Goal: Task Accomplishment & Management: Complete application form

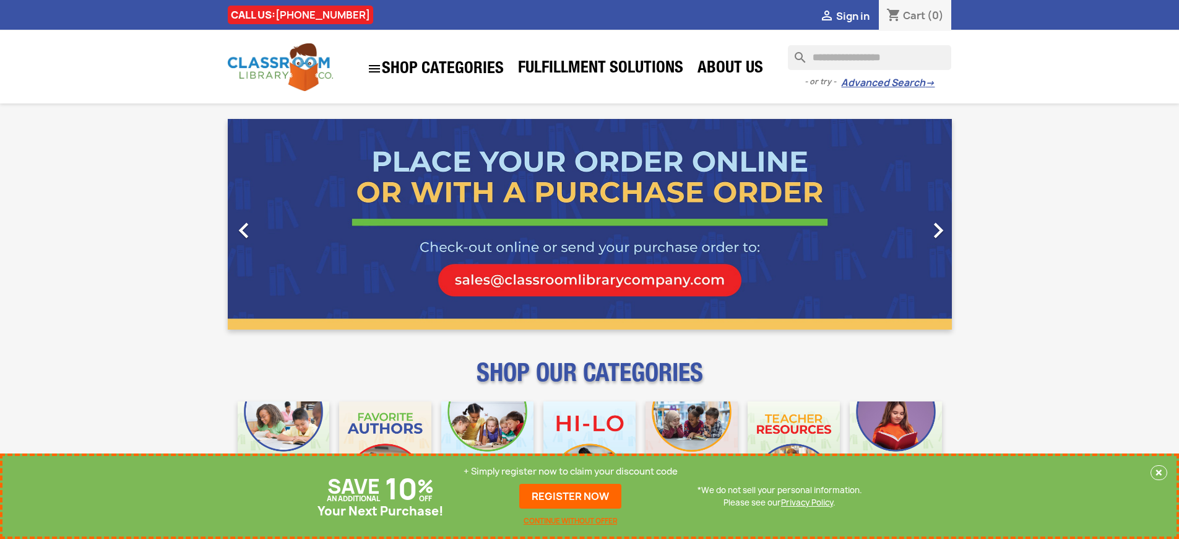
click at [571, 471] on p "+ Simply register now to claim your discount code" at bounding box center [571, 471] width 214 height 12
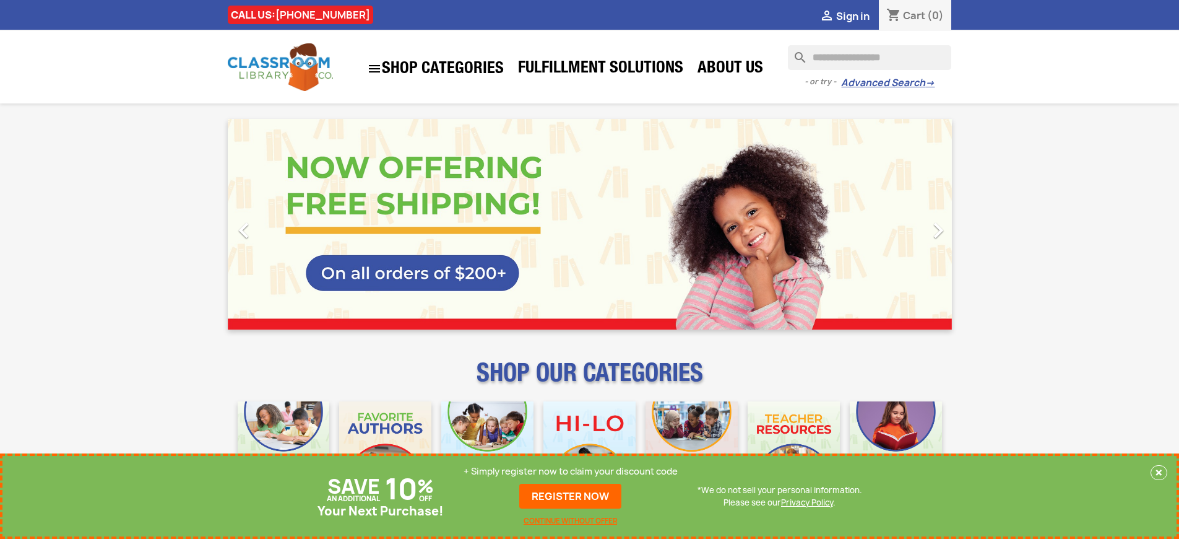
click at [571, 471] on p "+ Simply register now to claim your discount code" at bounding box center [571, 471] width 214 height 12
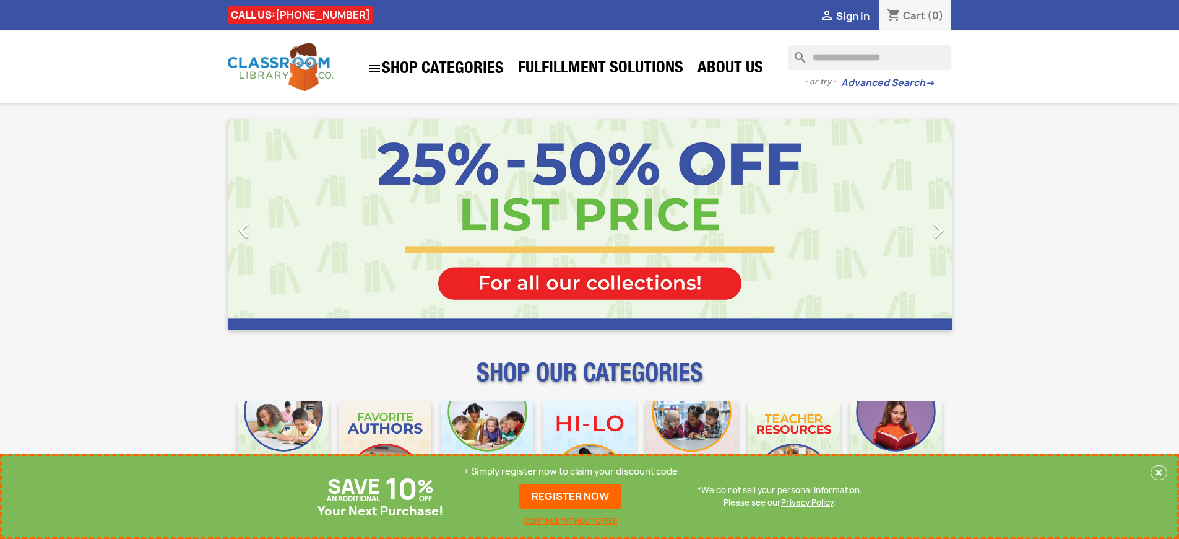
click at [571, 471] on p "+ Simply register now to claim your discount code" at bounding box center [571, 471] width 214 height 12
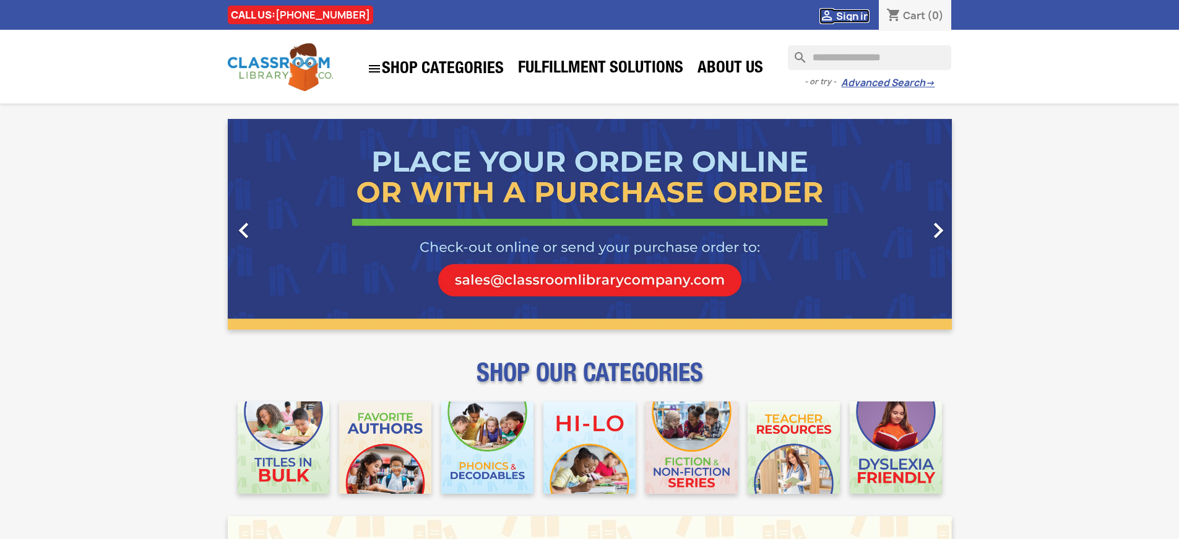
click at [852, 15] on span "Sign in" at bounding box center [852, 16] width 33 height 14
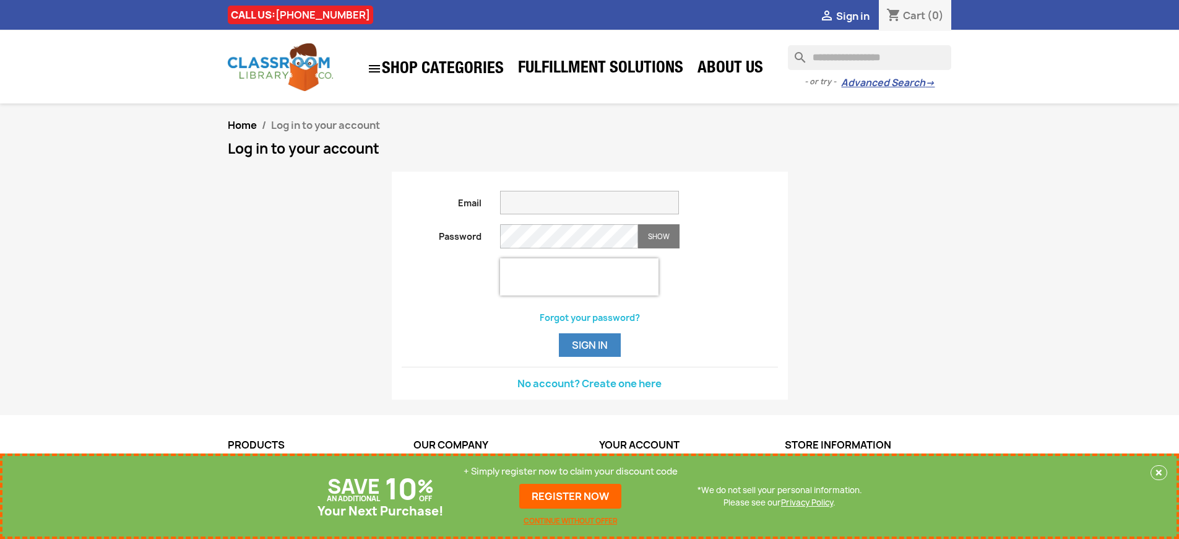
click at [571, 471] on p "+ Simply register now to claim your discount code" at bounding box center [571, 471] width 214 height 12
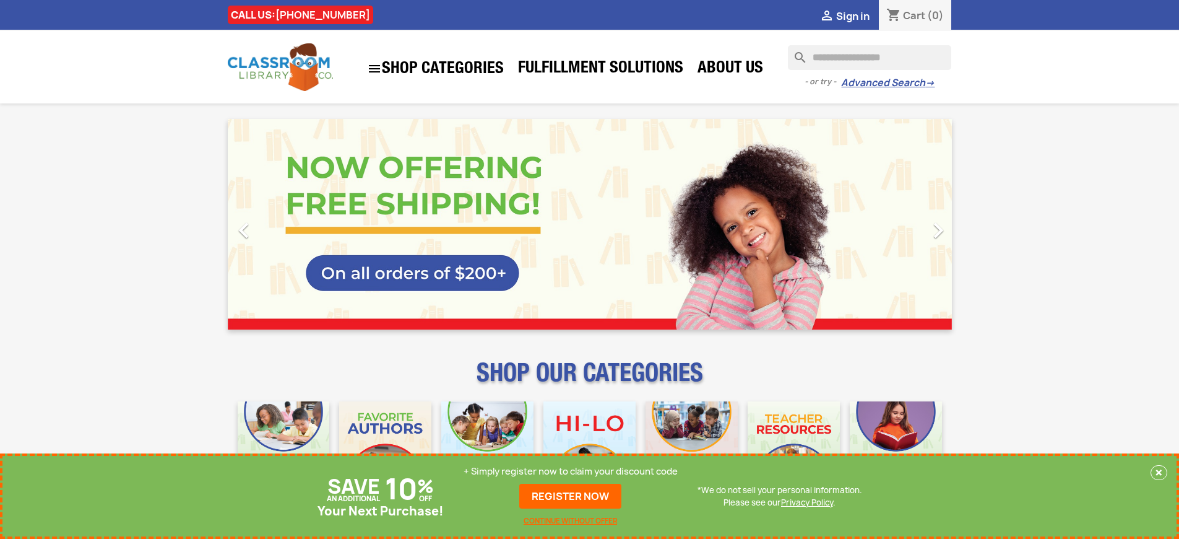
click at [571, 471] on p "+ Simply register now to claim your discount code" at bounding box center [571, 471] width 214 height 12
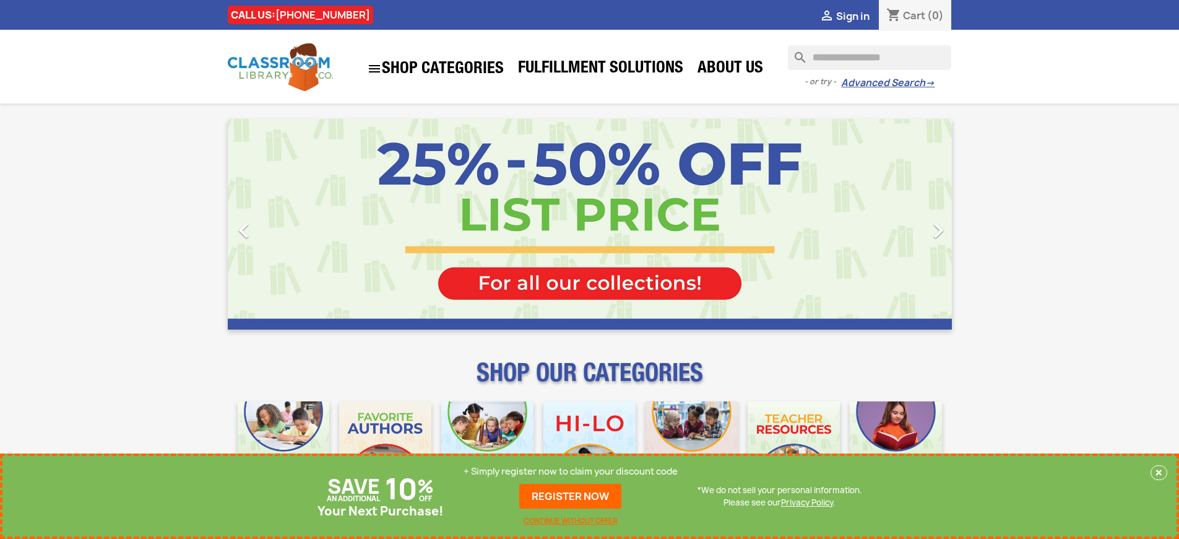
click at [571, 471] on p "+ Simply register now to claim your discount code" at bounding box center [571, 471] width 214 height 12
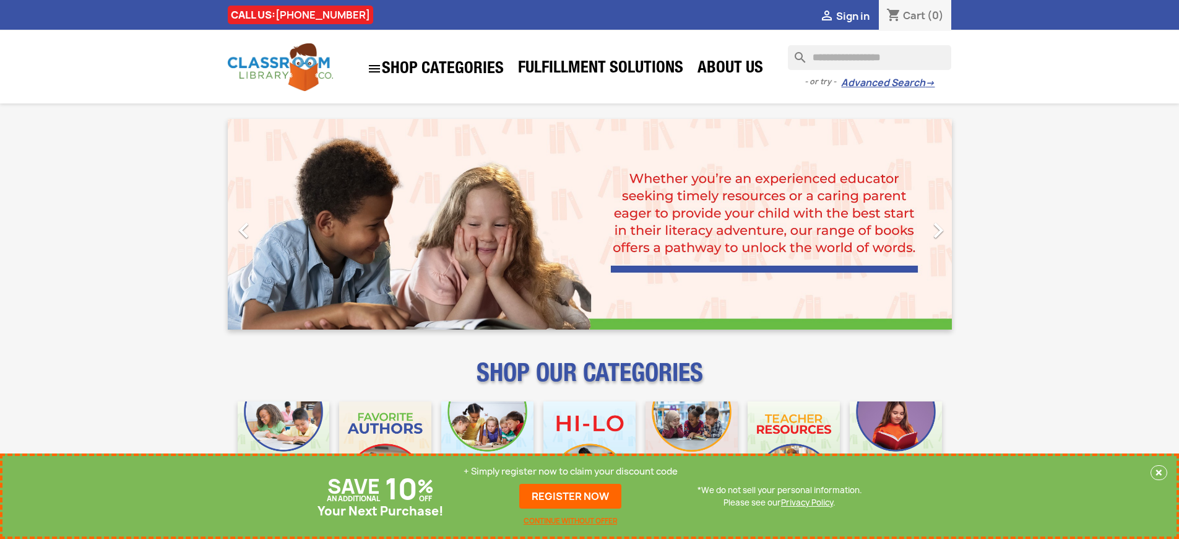
click at [571, 471] on p "+ Simply register now to claim your discount code" at bounding box center [571, 471] width 214 height 12
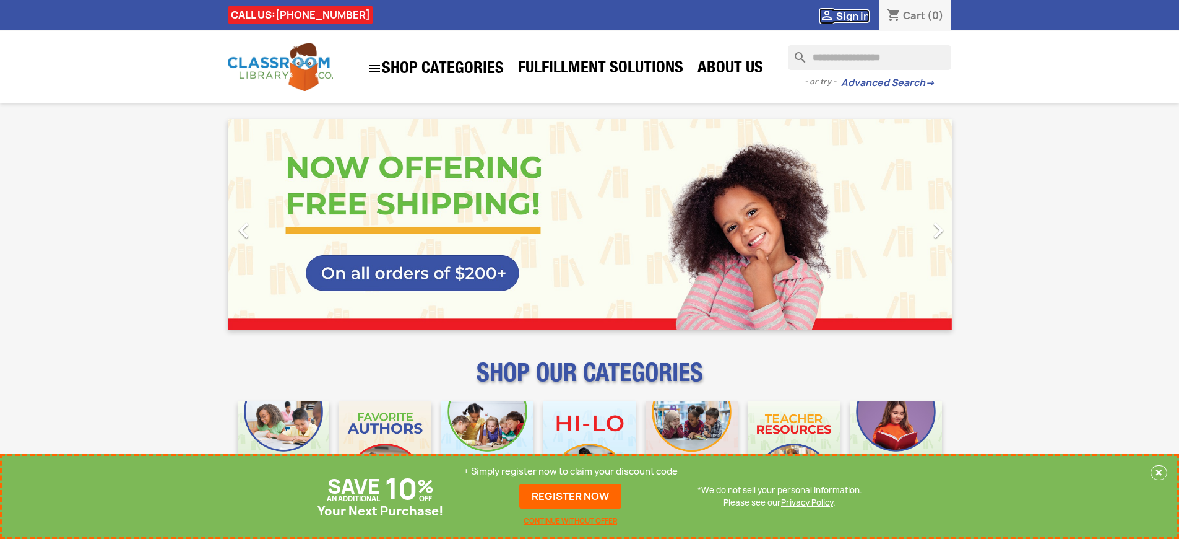
click at [852, 15] on span "Sign in" at bounding box center [852, 16] width 33 height 14
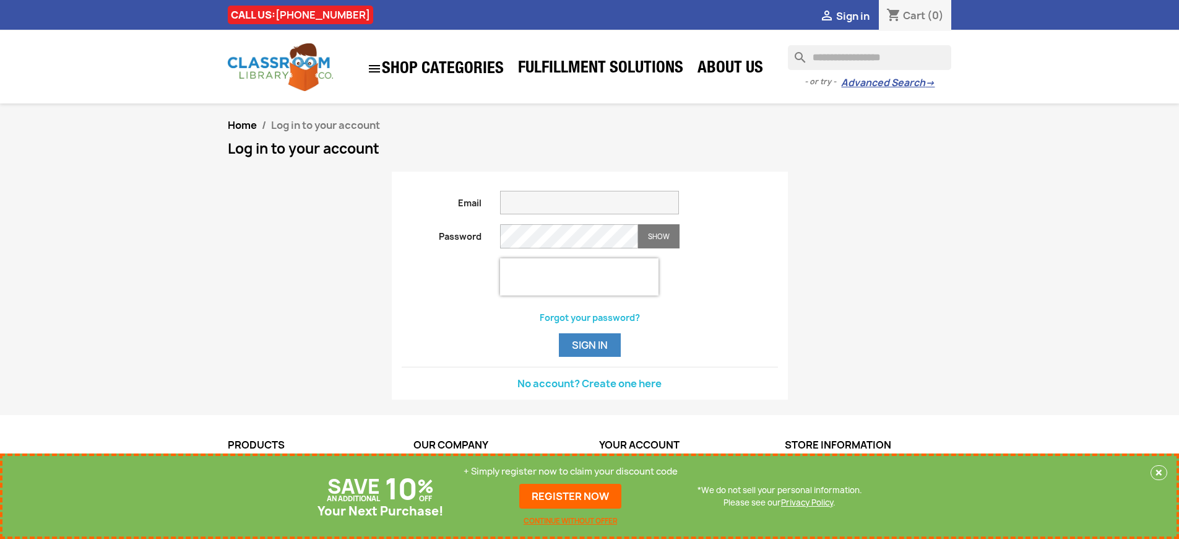
click at [571, 471] on p "+ Simply register now to claim your discount code" at bounding box center [571, 471] width 214 height 12
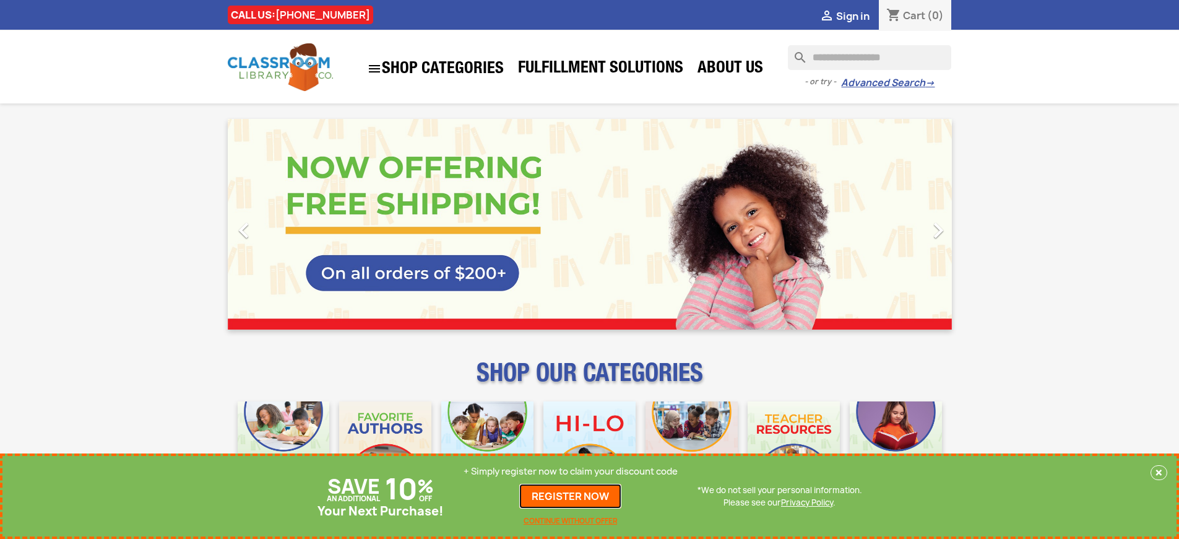
click at [571, 496] on link "REGISTER NOW" at bounding box center [570, 495] width 102 height 25
